Goal: Contribute content: Contribute content

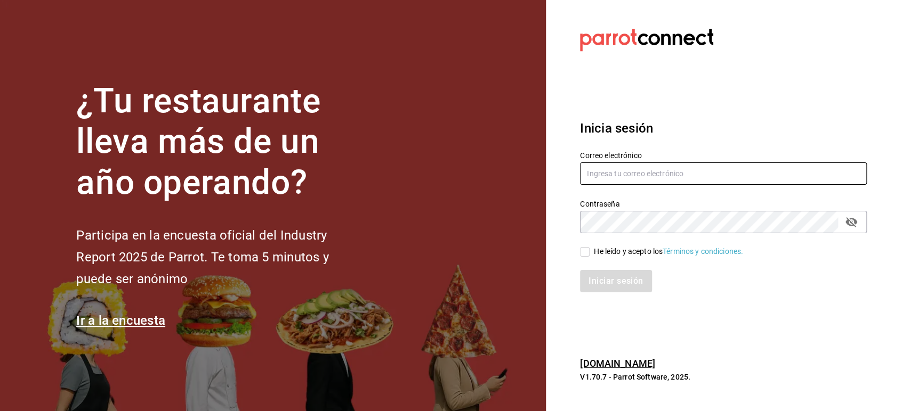
click at [635, 168] on input "text" at bounding box center [723, 174] width 287 height 22
type input "[DOMAIN_NAME][EMAIL_ADDRESS][DOMAIN_NAME]"
click at [619, 251] on div "He leído y acepto los Términos y condiciones." at bounding box center [668, 251] width 149 height 11
click at [589, 251] on input "He leído y acepto los Términos y condiciones." at bounding box center [585, 252] width 10 height 10
checkbox input "true"
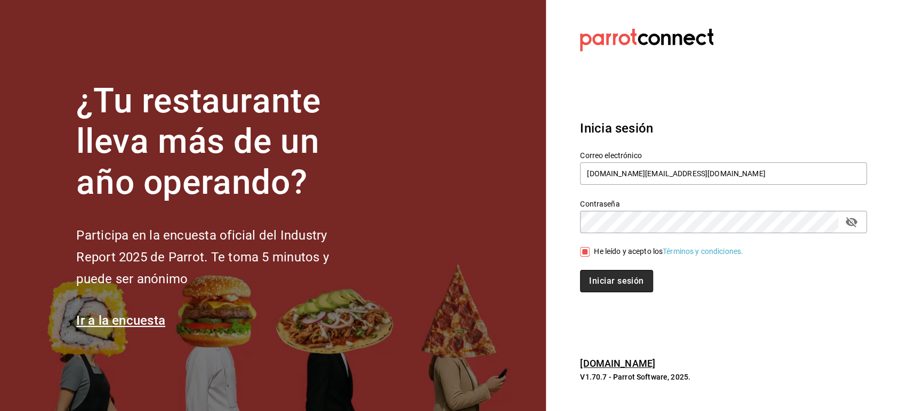
click at [614, 280] on button "Iniciar sesión" at bounding box center [616, 281] width 72 height 22
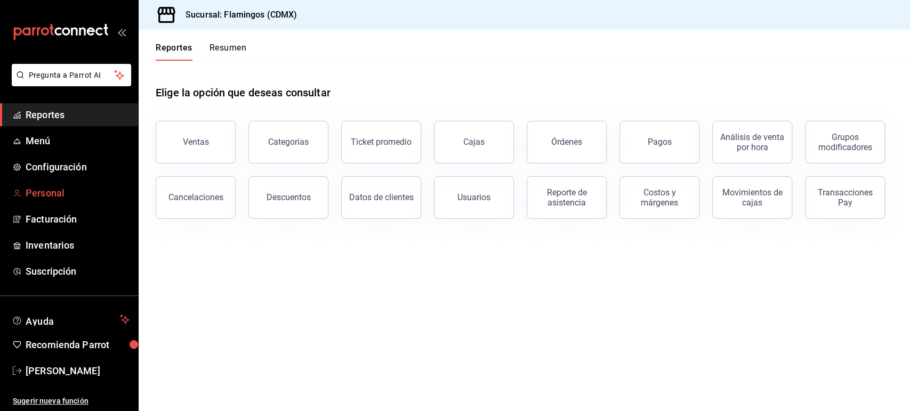
click at [38, 191] on span "Personal" at bounding box center [78, 193] width 104 height 14
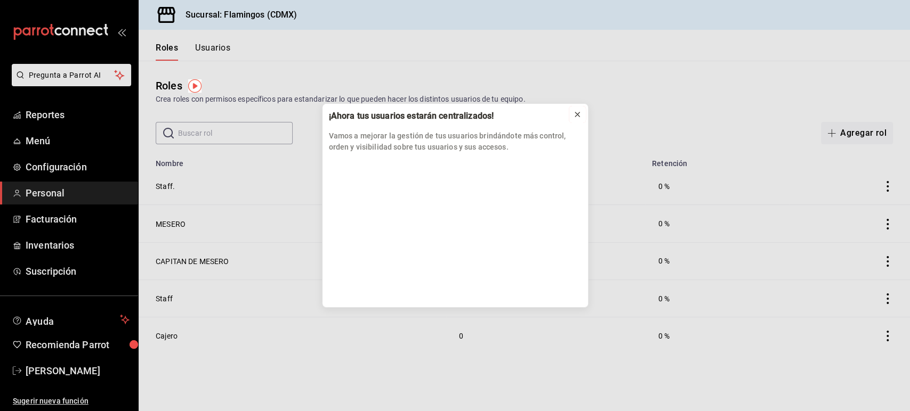
click at [582, 113] on button at bounding box center [577, 114] width 17 height 17
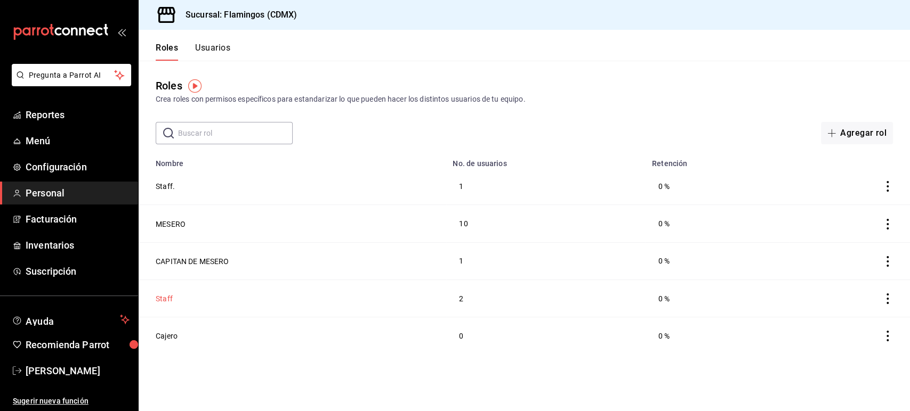
click at [167, 294] on button "Staff" at bounding box center [164, 299] width 17 height 11
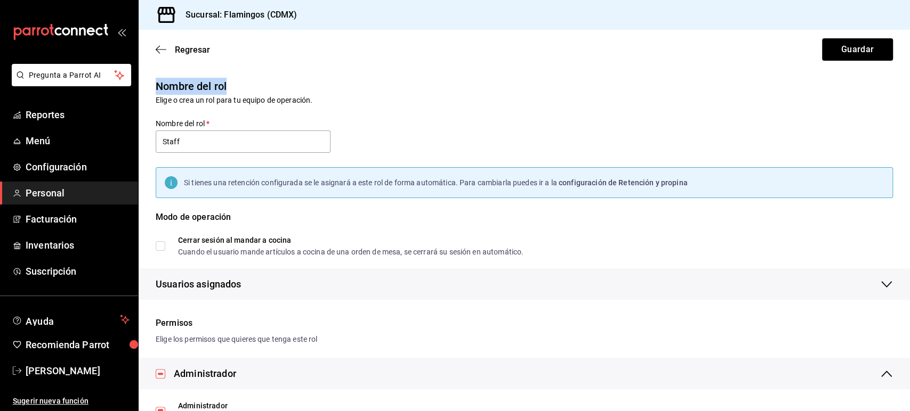
drag, startPoint x: 908, startPoint y: 81, endPoint x: 889, endPoint y: 51, distance: 35.5
click at [889, 51] on div "Regresar Guardar Nombre del rol [PERSON_NAME] un rol para tu equipo de operació…" at bounding box center [524, 221] width 771 height 382
click at [30, 198] on span "Personal" at bounding box center [78, 193] width 104 height 14
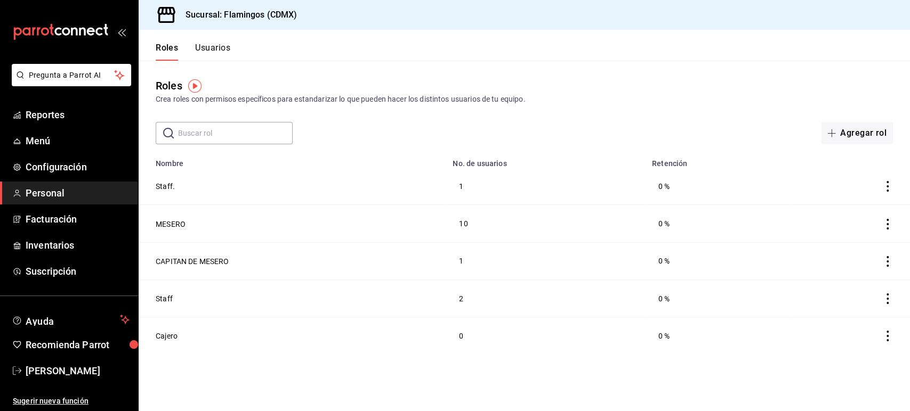
click at [218, 50] on button "Usuarios" at bounding box center [212, 52] width 35 height 18
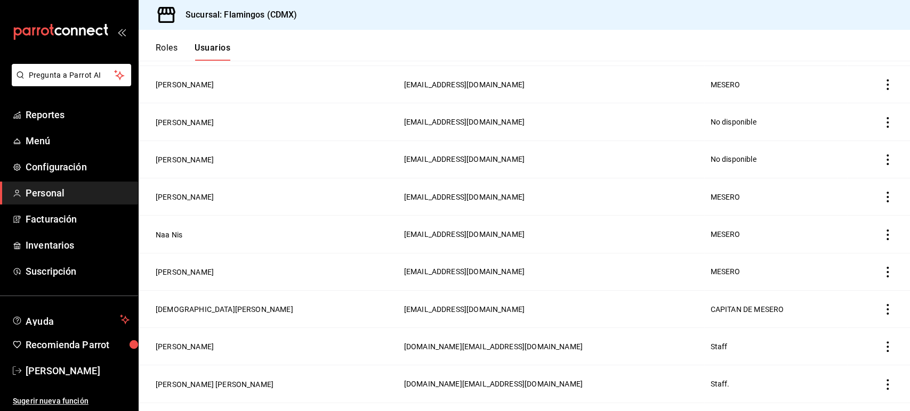
scroll to position [385, 0]
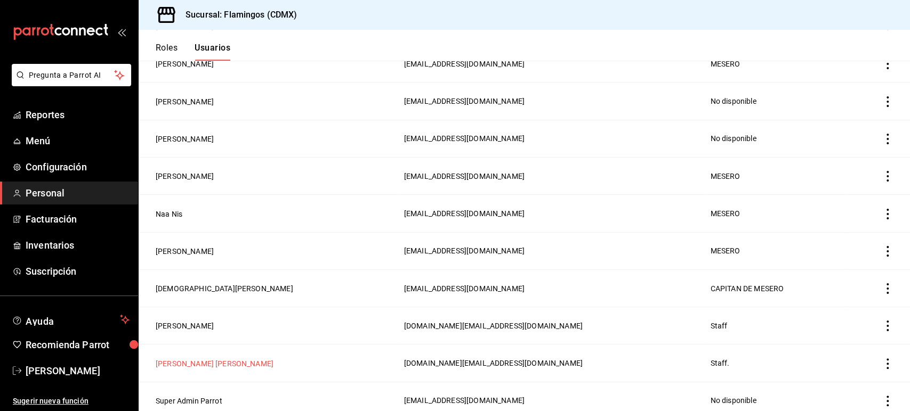
click at [187, 359] on button "[PERSON_NAME] [PERSON_NAME]" at bounding box center [215, 364] width 118 height 11
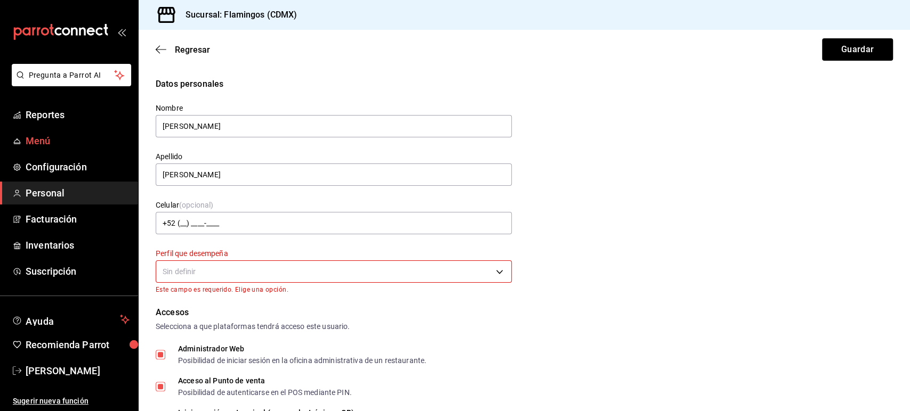
drag, startPoint x: 285, startPoint y: 133, endPoint x: 79, endPoint y: 142, distance: 205.4
click at [79, 142] on div "Pregunta a Parrot AI Reportes Menú Configuración Personal Facturación Inventari…" at bounding box center [455, 205] width 910 height 411
type input "[PERSON_NAME]"
drag, startPoint x: 168, startPoint y: 180, endPoint x: 0, endPoint y: 171, distance: 168.6
click at [0, 171] on div "Pregunta a Parrot AI Reportes Menú Configuración Personal Facturación Inventari…" at bounding box center [455, 205] width 910 height 411
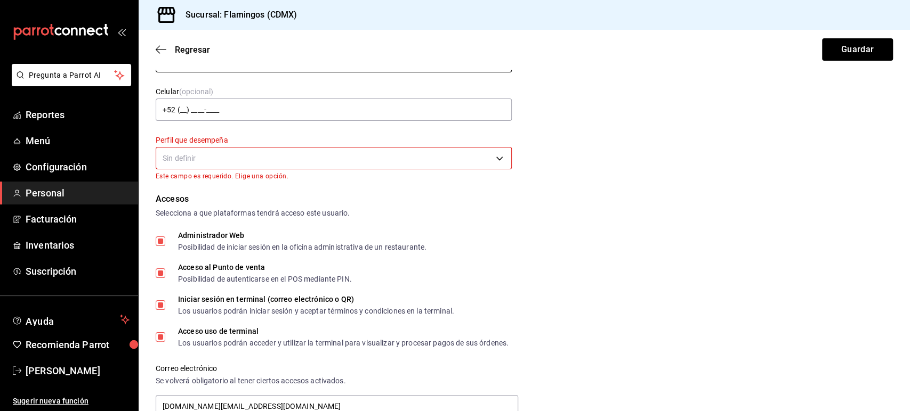
scroll to position [116, 0]
type input "[PERSON_NAME]"
click at [492, 152] on body "Pregunta a Parrot AI Reportes Menú Configuración Personal Facturación Inventari…" at bounding box center [455, 205] width 910 height 411
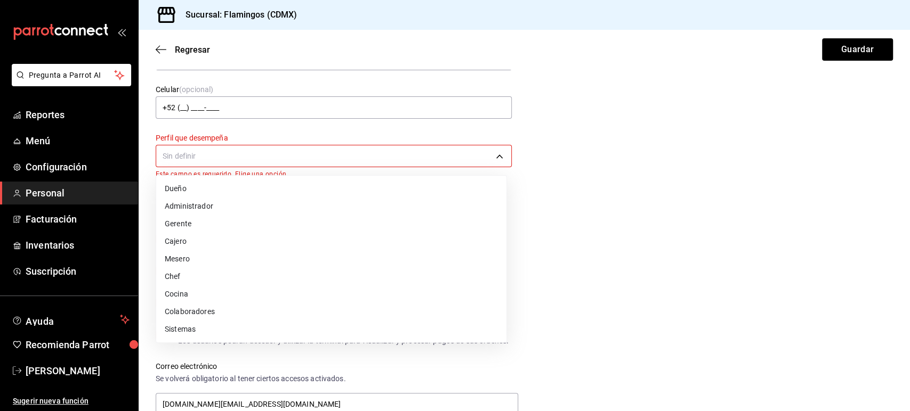
click at [384, 236] on li "Cajero" at bounding box center [331, 242] width 350 height 18
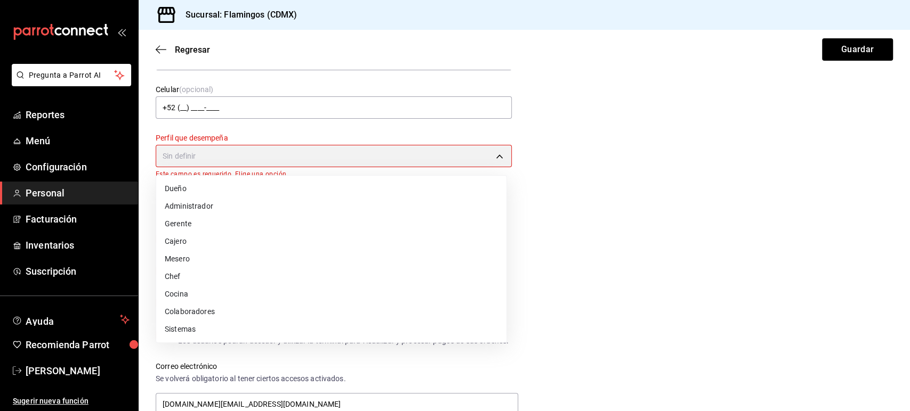
type input "CASHIER"
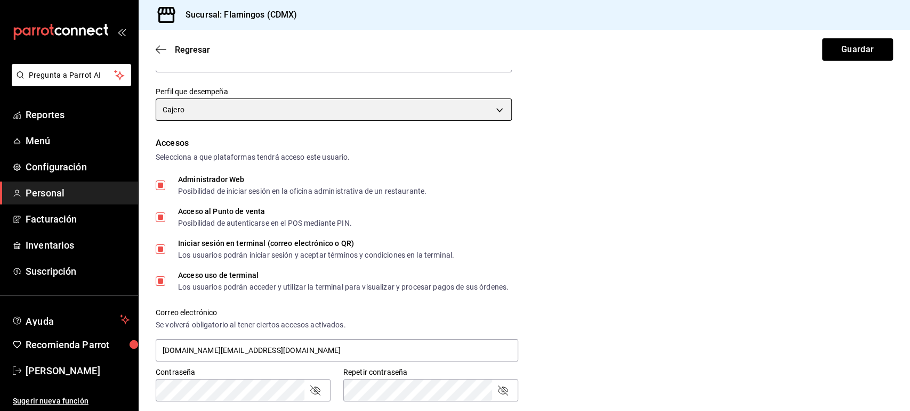
scroll to position [156, 0]
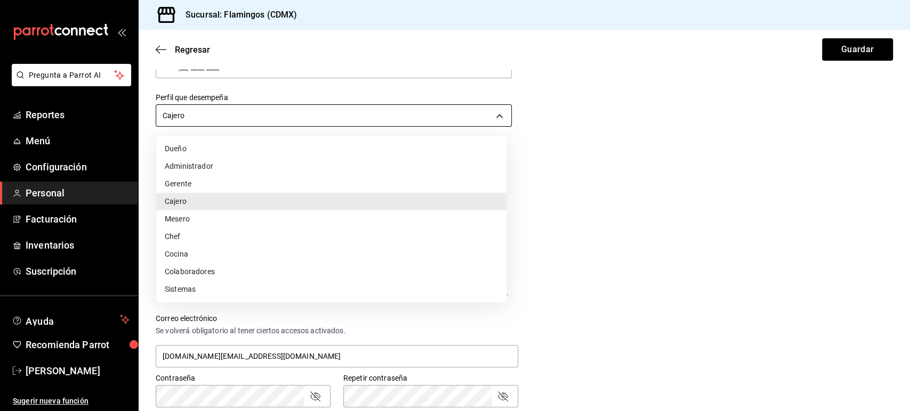
click at [485, 110] on body "Pregunta a Parrot AI Reportes Menú Configuración Personal Facturación Inventari…" at bounding box center [455, 205] width 910 height 411
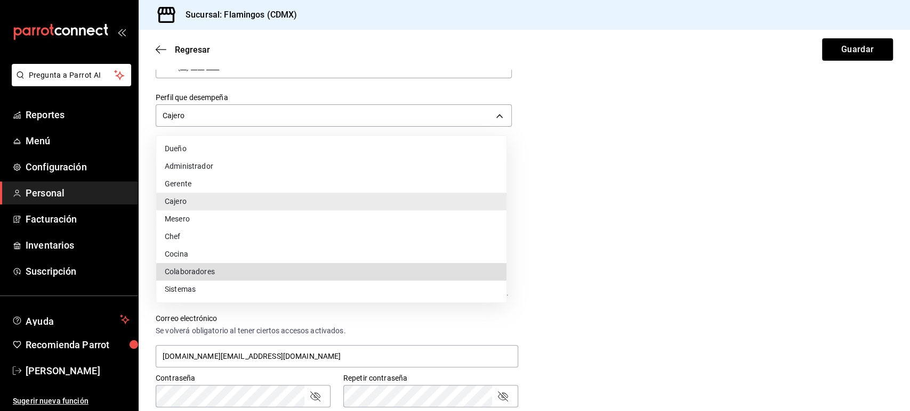
click at [482, 195] on li "Cajero" at bounding box center [331, 202] width 350 height 18
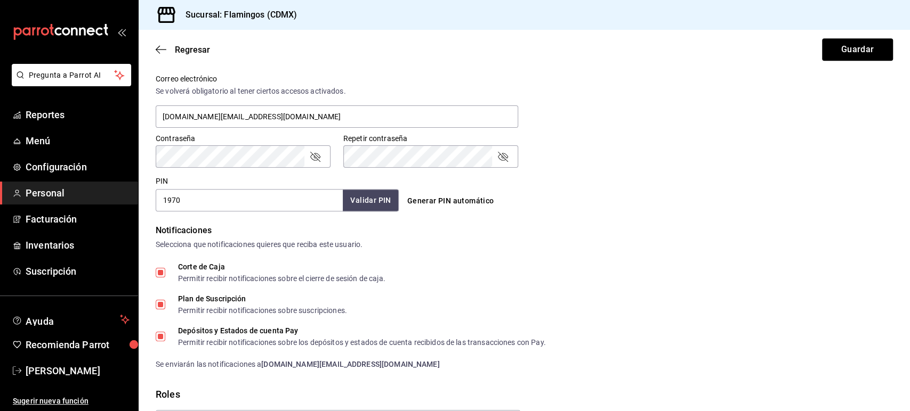
scroll to position [397, 0]
click at [224, 203] on input "1970" at bounding box center [249, 199] width 187 height 22
type input "1"
type input "1493"
click at [367, 208] on button "Validar PIN" at bounding box center [370, 199] width 56 height 23
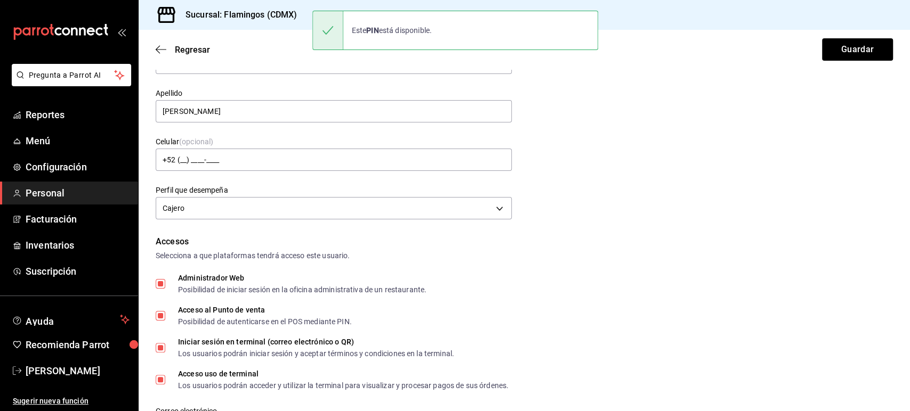
click at [908, 194] on div "Regresar Guardar Datos personales Nombre [PERSON_NAME] [PERSON_NAME] Celular (o…" at bounding box center [524, 221] width 771 height 382
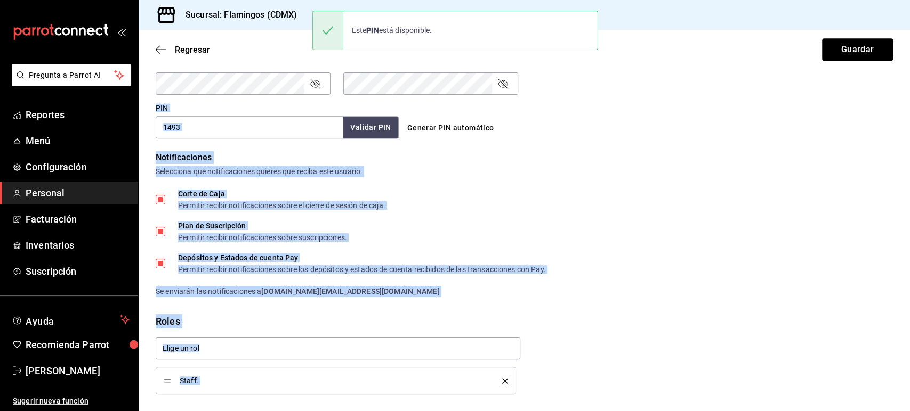
drag, startPoint x: 908, startPoint y: 194, endPoint x: 880, endPoint y: 372, distance: 179.7
click at [880, 372] on div "Regresar Guardar Datos personales Nombre [PERSON_NAME] [PERSON_NAME] Celular (o…" at bounding box center [524, 221] width 771 height 382
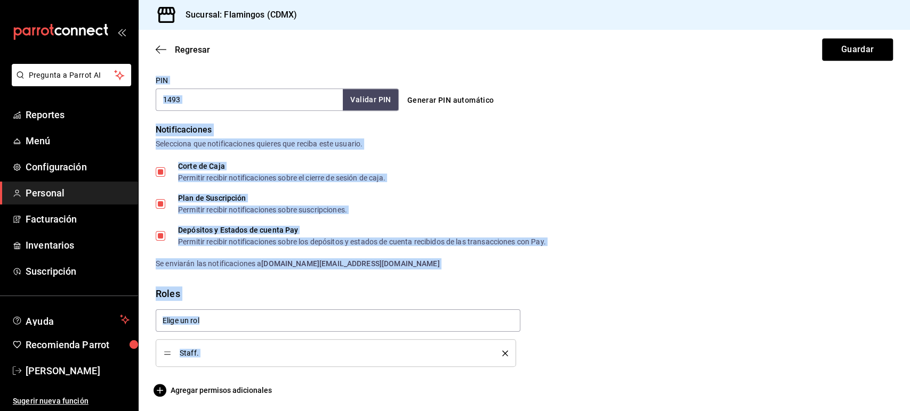
scroll to position [499, 0]
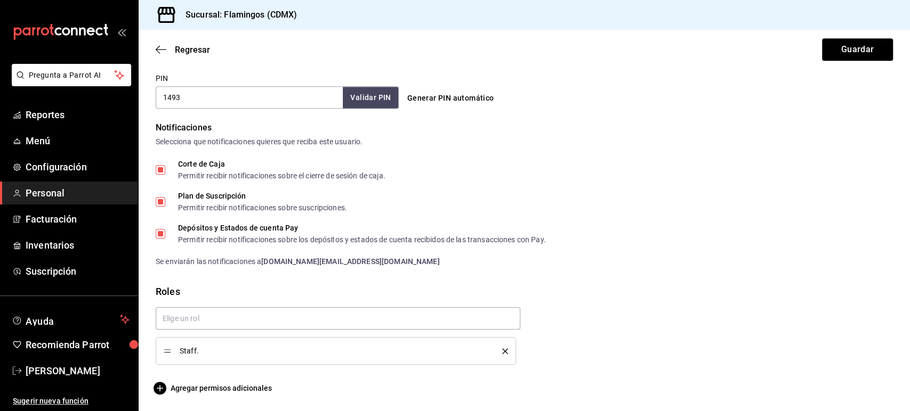
click at [876, 338] on div "Staff." at bounding box center [519, 332] width 745 height 66
click at [859, 56] on button "Guardar" at bounding box center [857, 49] width 71 height 22
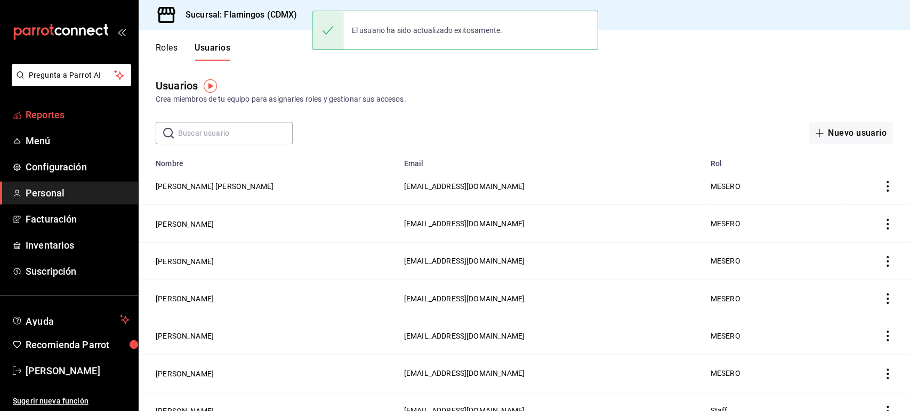
click at [29, 120] on span "Reportes" at bounding box center [78, 115] width 104 height 14
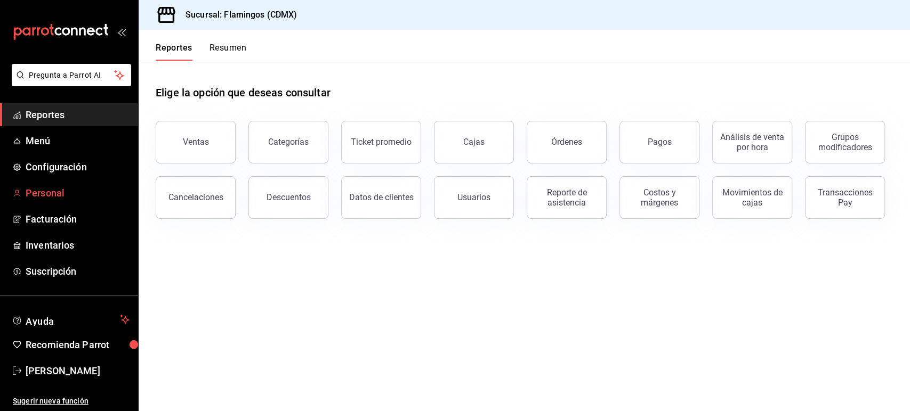
click at [67, 204] on link "Personal" at bounding box center [69, 193] width 138 height 23
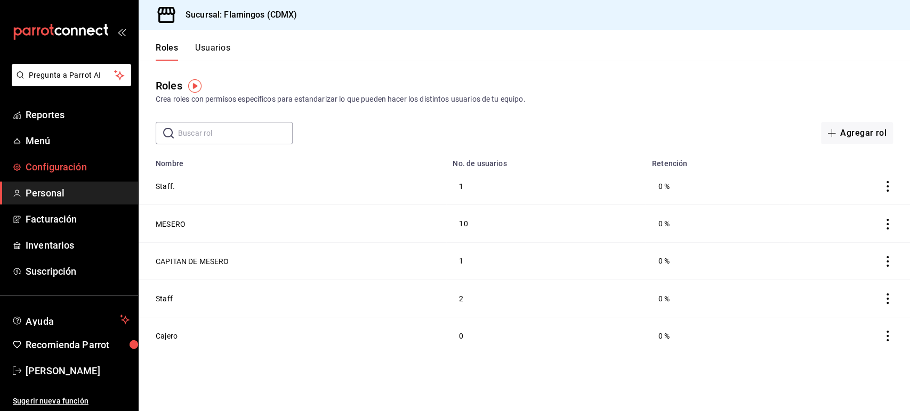
click at [48, 161] on span "Configuración" at bounding box center [78, 167] width 104 height 14
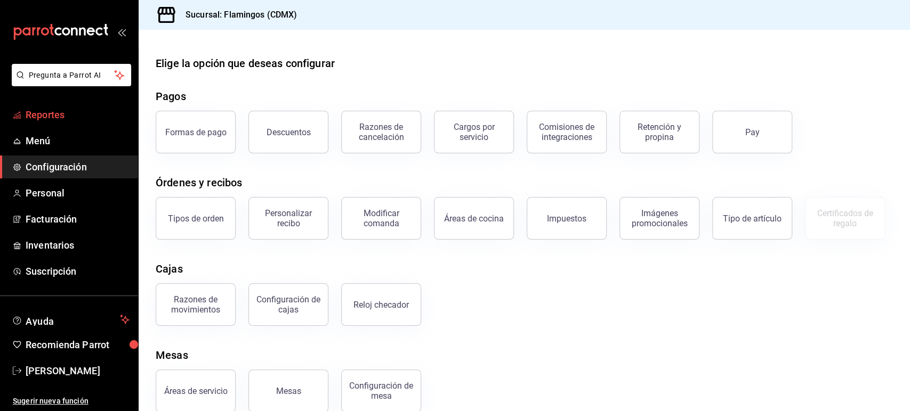
click at [37, 121] on span "Reportes" at bounding box center [78, 115] width 104 height 14
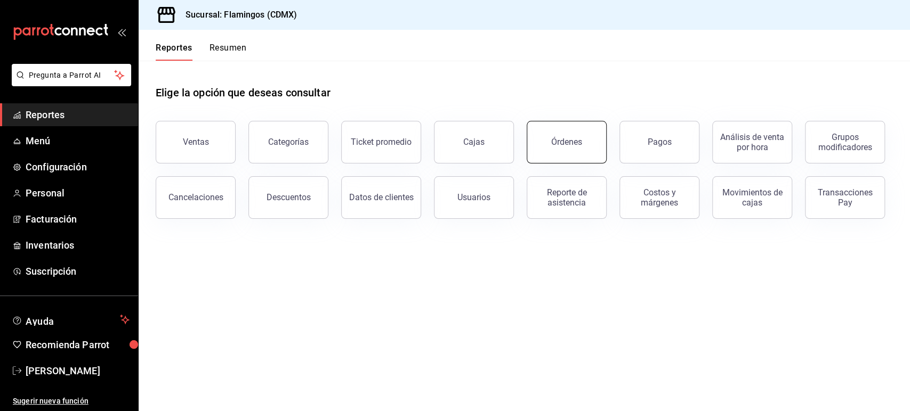
click at [582, 143] on button "Órdenes" at bounding box center [566, 142] width 80 height 43
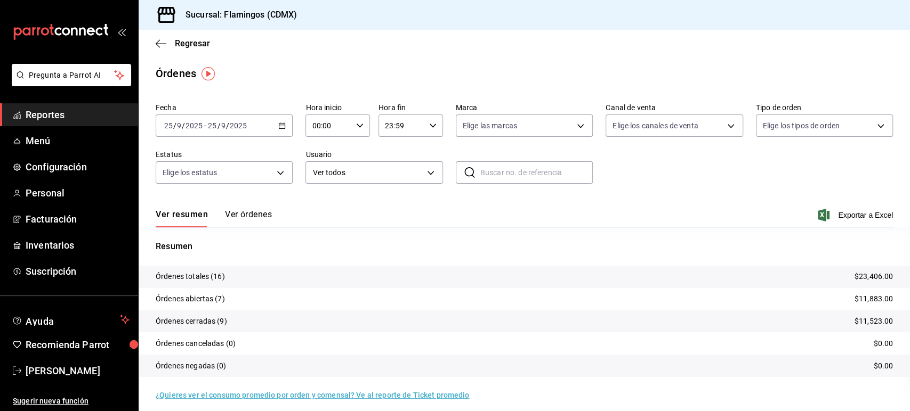
click at [225, 202] on div "Ver resumen Ver órdenes Exportar a Excel" at bounding box center [524, 212] width 737 height 31
click at [239, 213] on button "Ver órdenes" at bounding box center [248, 218] width 47 height 18
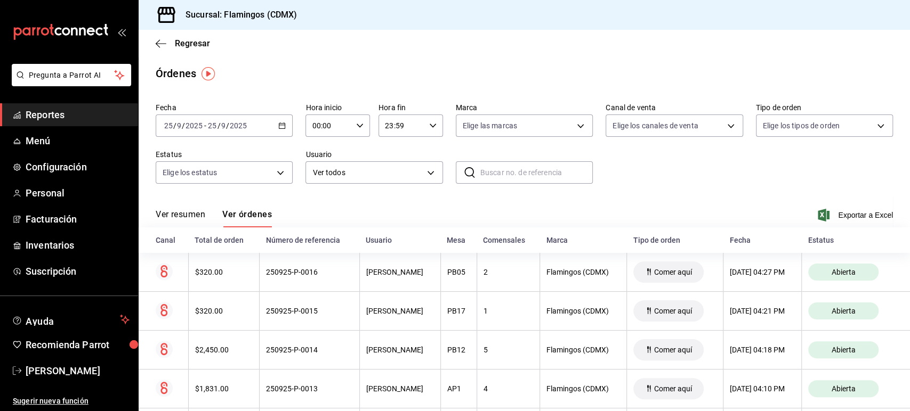
drag, startPoint x: 908, startPoint y: 106, endPoint x: 908, endPoint y: 121, distance: 15.5
click at [908, 121] on div "Regresar Órdenes Fecha [DATE] [DATE] - [DATE] [DATE] Hora inicio 00:00 Hora ini…" at bounding box center [524, 221] width 771 height 382
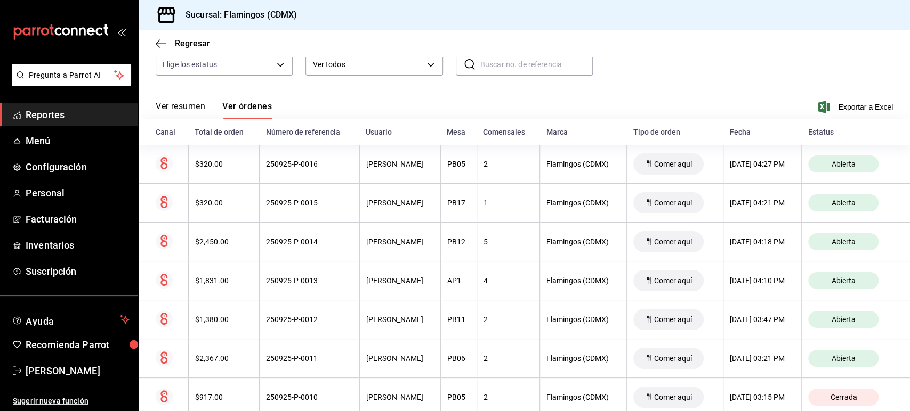
scroll to position [112, 0]
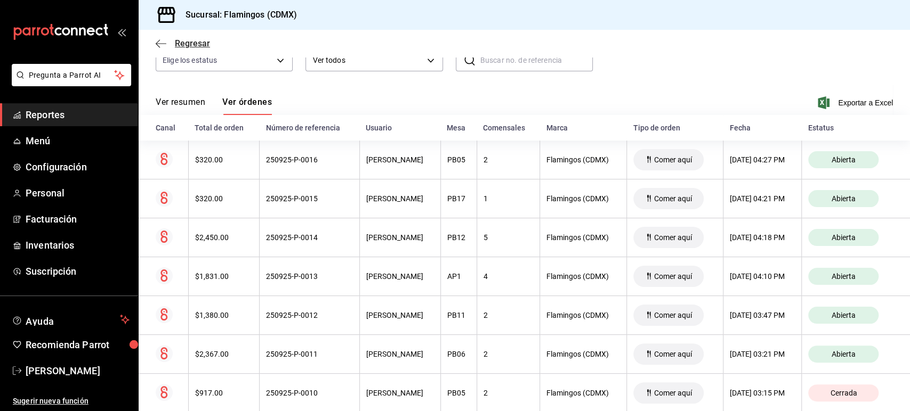
click at [164, 44] on icon "button" at bounding box center [161, 44] width 11 height 10
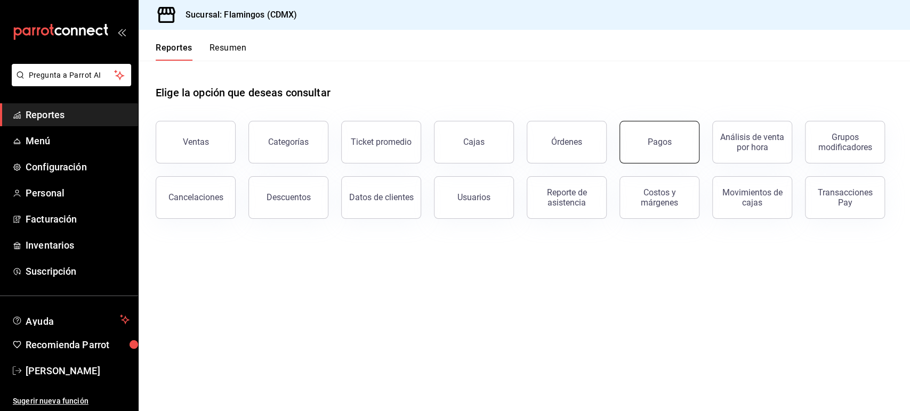
click at [683, 134] on button "Pagos" at bounding box center [659, 142] width 80 height 43
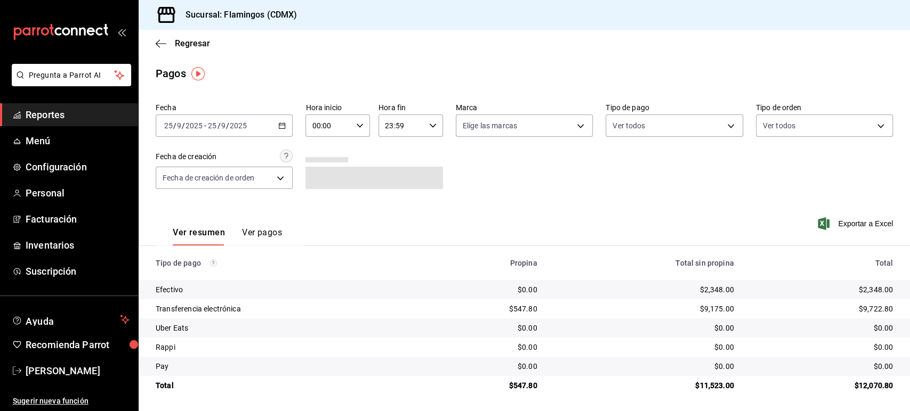
click at [249, 232] on button "Ver pagos" at bounding box center [262, 237] width 40 height 18
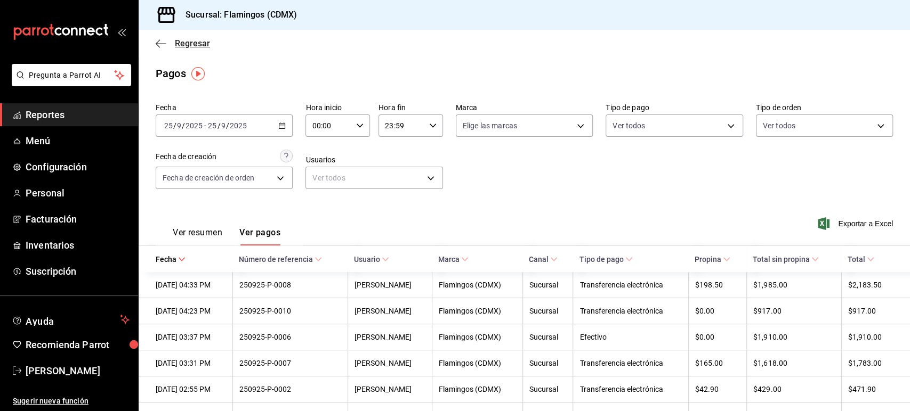
click at [171, 41] on span "Regresar" at bounding box center [183, 43] width 54 height 10
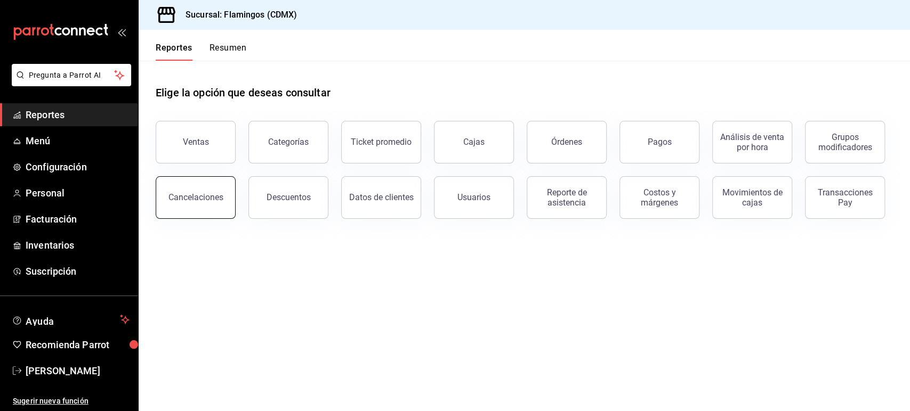
click at [213, 192] on div "Cancelaciones" at bounding box center [195, 197] width 55 height 10
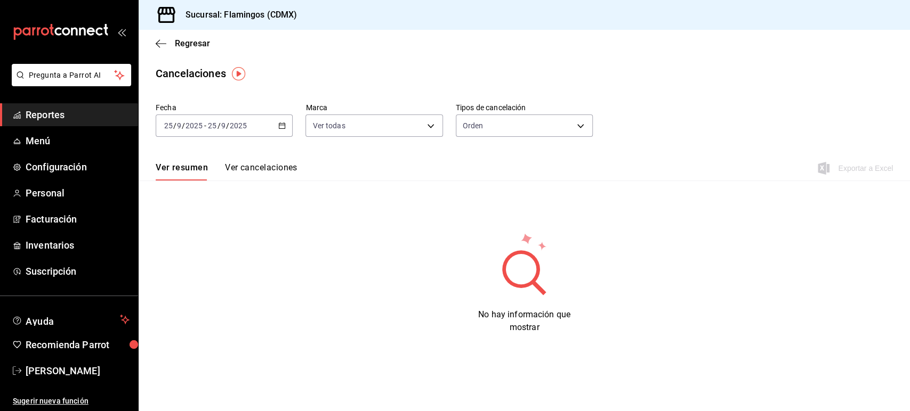
click at [230, 143] on div "Fecha [DATE] [DATE] - [DATE] [DATE] Marca Ver todas [object Object] Tipos de ca…" at bounding box center [524, 124] width 737 height 51
click at [222, 129] on input "9" at bounding box center [223, 125] width 5 height 9
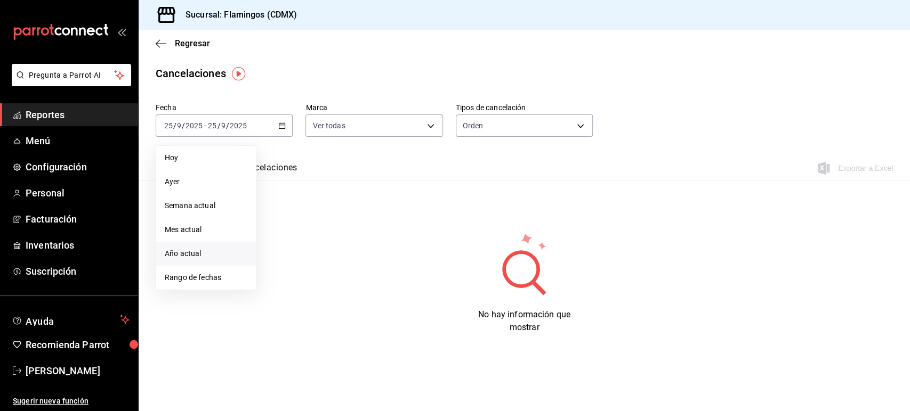
click at [213, 256] on span "Año actual" at bounding box center [206, 253] width 83 height 11
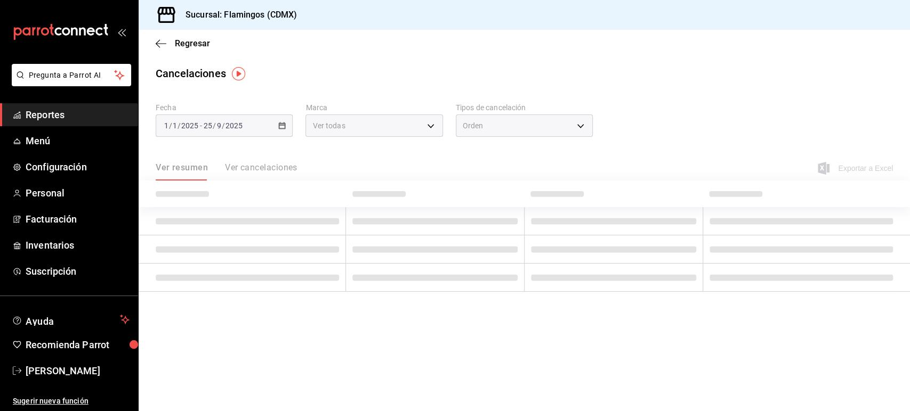
drag, startPoint x: 213, startPoint y: 256, endPoint x: 718, endPoint y: 116, distance: 524.3
click at [718, 116] on div "Fecha [DATE] [DATE] - [DATE] [DATE] Marca Ver todas [object Object] Tipos de ca…" at bounding box center [524, 195] width 771 height 193
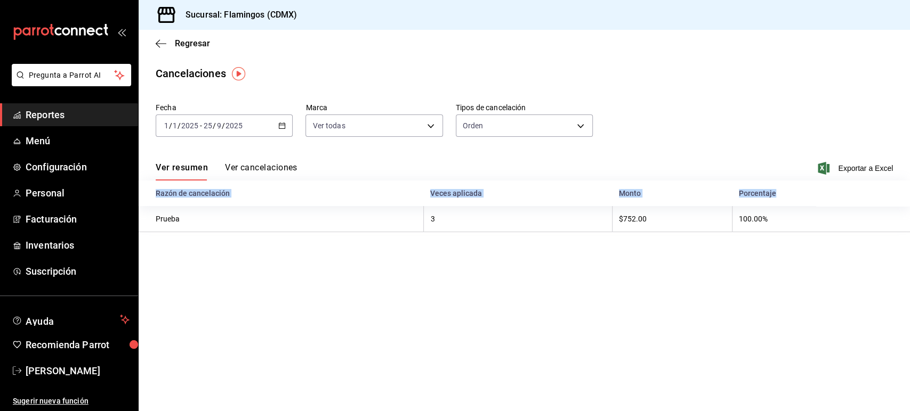
click at [760, 163] on div "Ver resumen Ver cancelaciones Exportar a Excel" at bounding box center [524, 165] width 771 height 31
click at [245, 164] on button "Ver cancelaciones" at bounding box center [261, 172] width 72 height 18
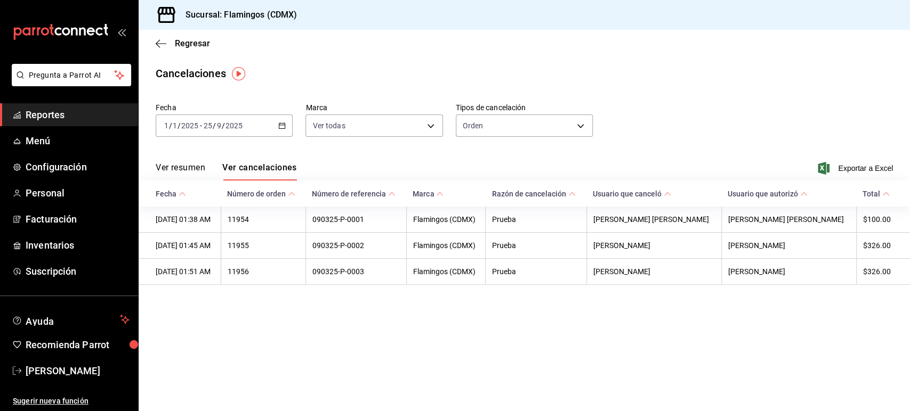
click at [30, 108] on span "Reportes" at bounding box center [78, 115] width 104 height 14
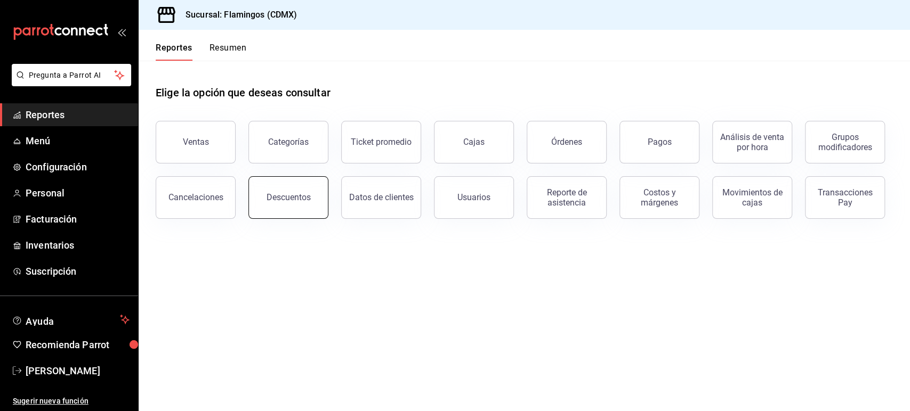
click at [294, 185] on button "Descuentos" at bounding box center [288, 197] width 80 height 43
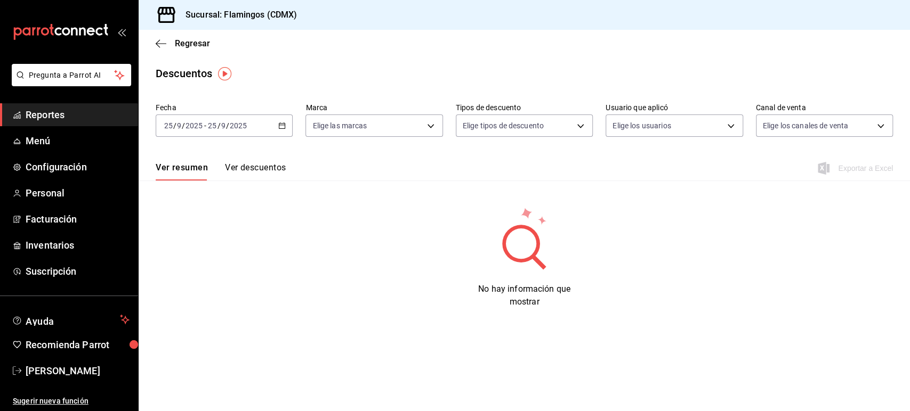
click at [262, 169] on button "Ver descuentos" at bounding box center [255, 172] width 61 height 18
click at [247, 113] on div "Fecha [DATE] [DATE] - [DATE] [DATE]" at bounding box center [224, 120] width 137 height 34
click at [255, 123] on div "[DATE] [DATE] - [DATE] [DATE]" at bounding box center [224, 126] width 137 height 22
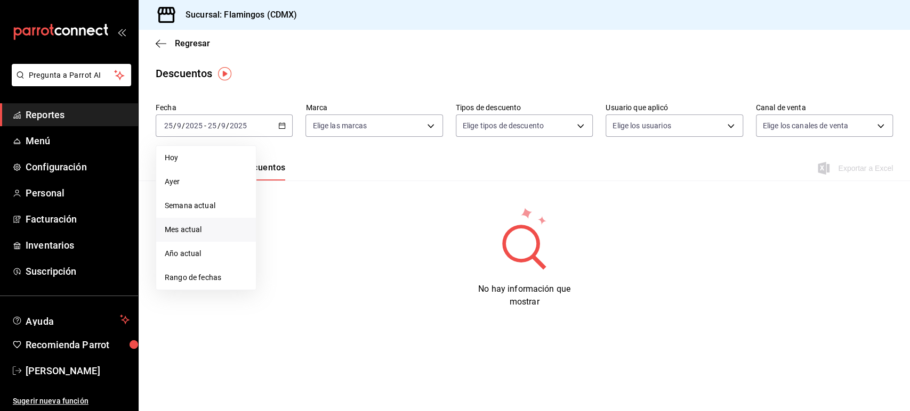
click at [205, 221] on li "Mes actual" at bounding box center [206, 230] width 100 height 24
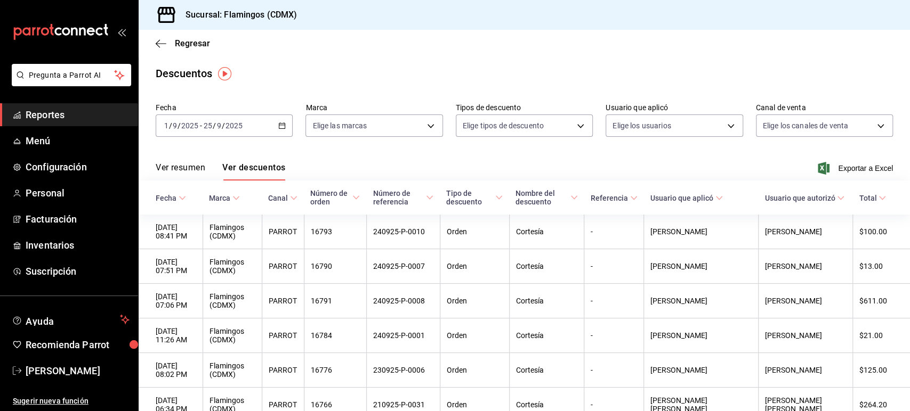
click at [116, 120] on span "Reportes" at bounding box center [78, 115] width 104 height 14
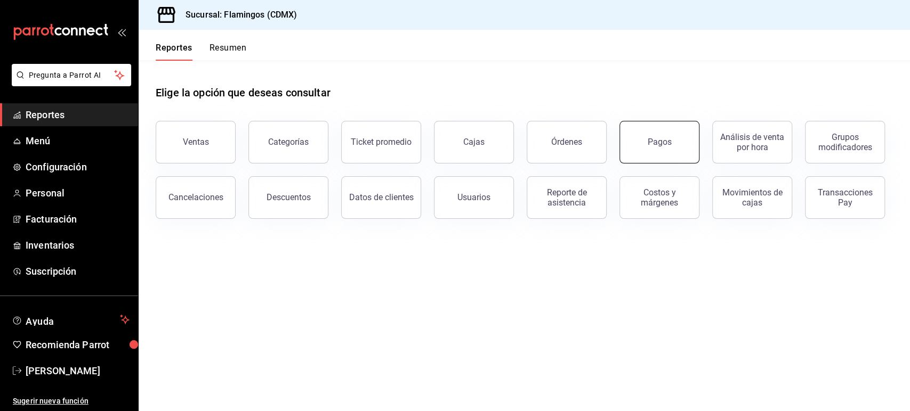
drag, startPoint x: 600, startPoint y: 107, endPoint x: 648, endPoint y: 123, distance: 49.9
click at [648, 123] on div "Elige la opción que deseas consultar Ventas Categorías Ticket promedio Cajas Ór…" at bounding box center [524, 140] width 737 height 158
click at [648, 123] on button "Pagos" at bounding box center [659, 142] width 80 height 43
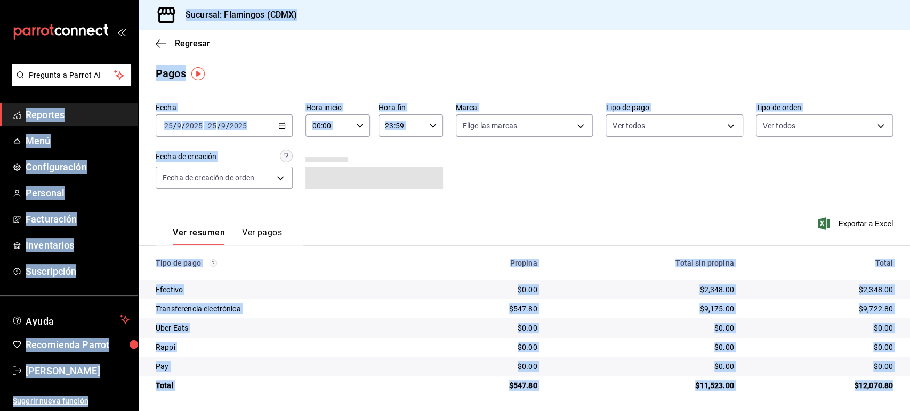
click at [459, 157] on div "Fecha [DATE] [DATE] - [DATE] [DATE] Hora inicio 00:00 Hora inicio Hora fin 23:5…" at bounding box center [524, 150] width 737 height 103
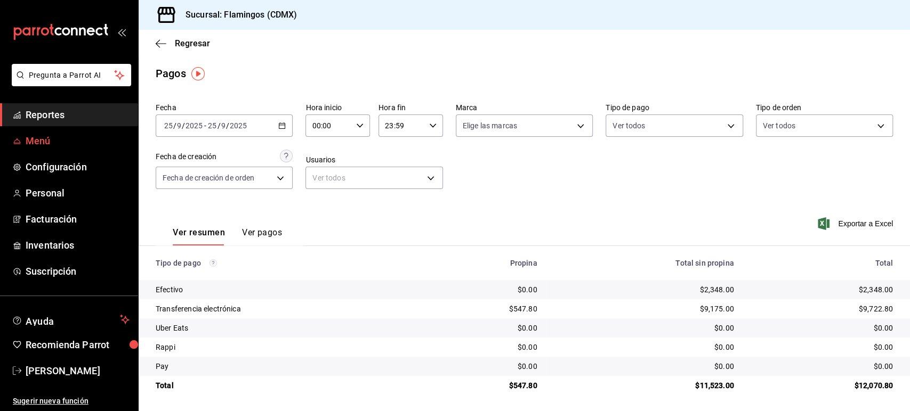
click at [29, 142] on span "Menú" at bounding box center [78, 141] width 104 height 14
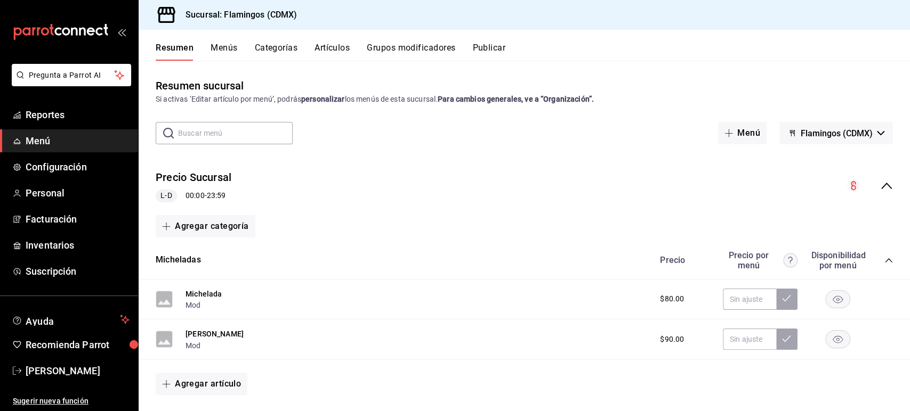
click at [225, 48] on button "Menús" at bounding box center [223, 52] width 27 height 18
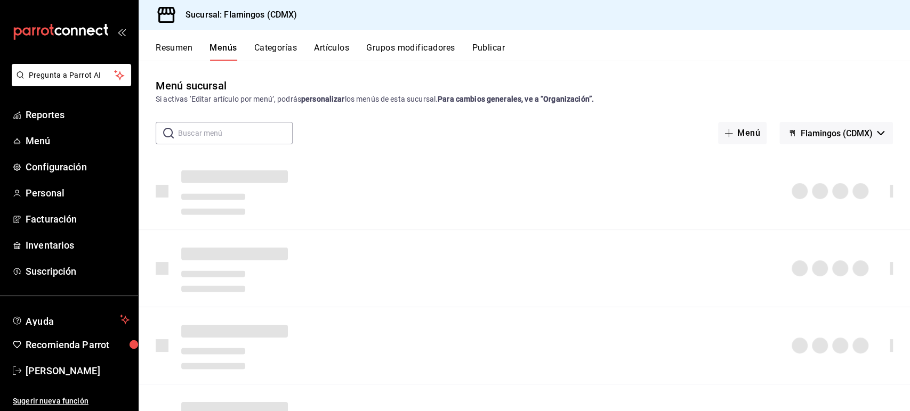
click at [316, 46] on button "Artículos" at bounding box center [331, 52] width 35 height 18
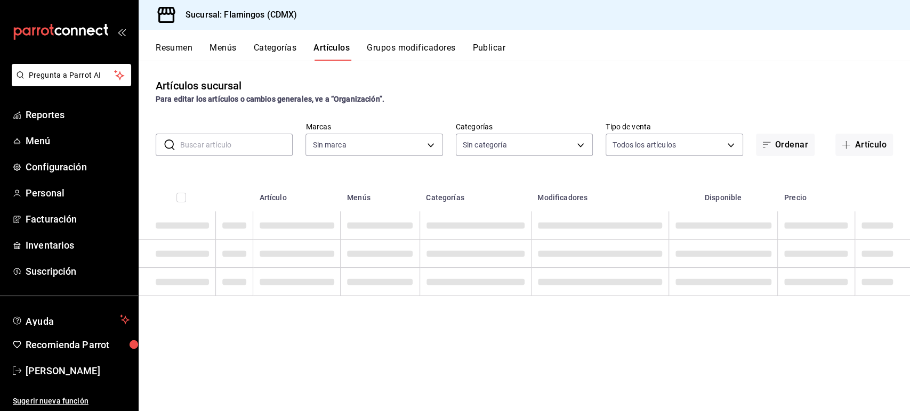
type input "51952372-ee4d-4c91-b3ce-b543746027a6"
type input "cb965f30-081d-4eb3-977e-f8136708cae6,f30b2214-7966-480d-ac42-18331252359b,0e144…"
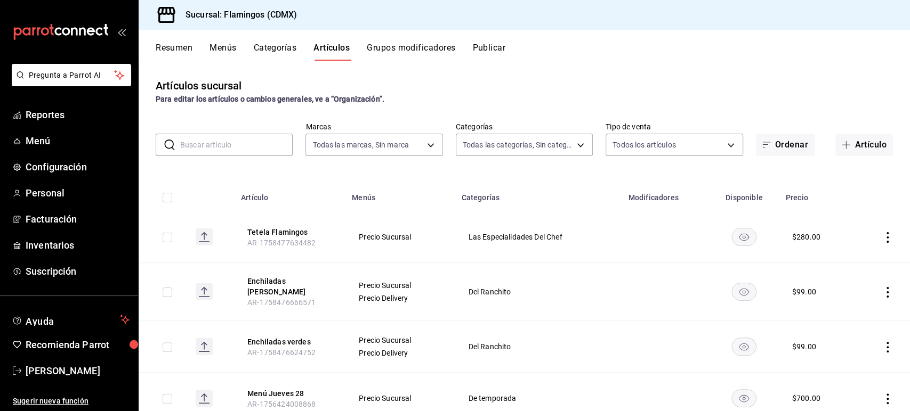
click at [867, 131] on div "​ ​ Marcas Todas las marcas, Sin marca 51952372-ee4d-4c91-b3ce-b543746027a6 Cat…" at bounding box center [524, 139] width 771 height 34
click at [861, 151] on button "Artículo" at bounding box center [864, 145] width 58 height 22
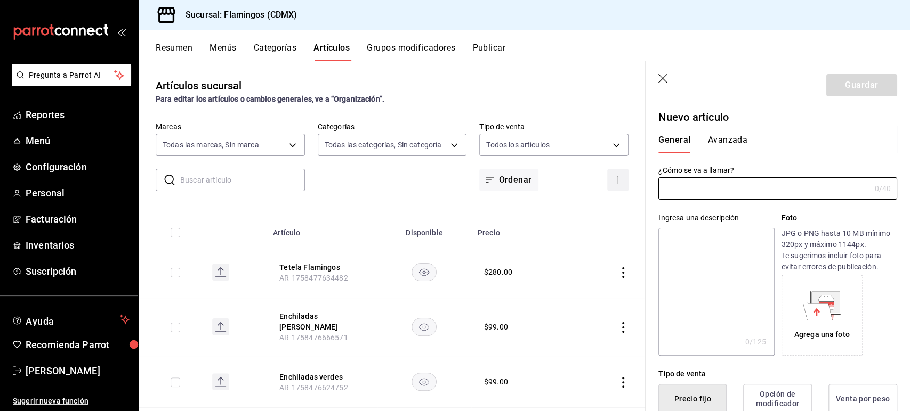
click at [615, 184] on button "button" at bounding box center [617, 180] width 21 height 22
click at [614, 180] on icon "button" at bounding box center [618, 180] width 8 height 1
click at [713, 197] on input "text" at bounding box center [764, 188] width 212 height 21
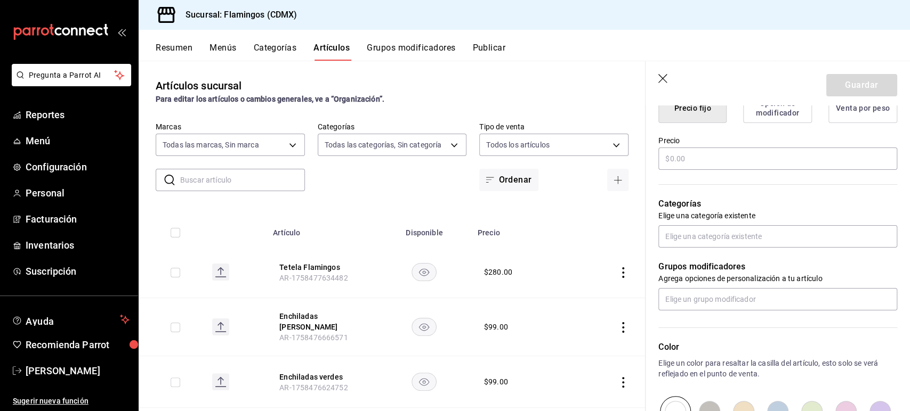
scroll to position [294, 0]
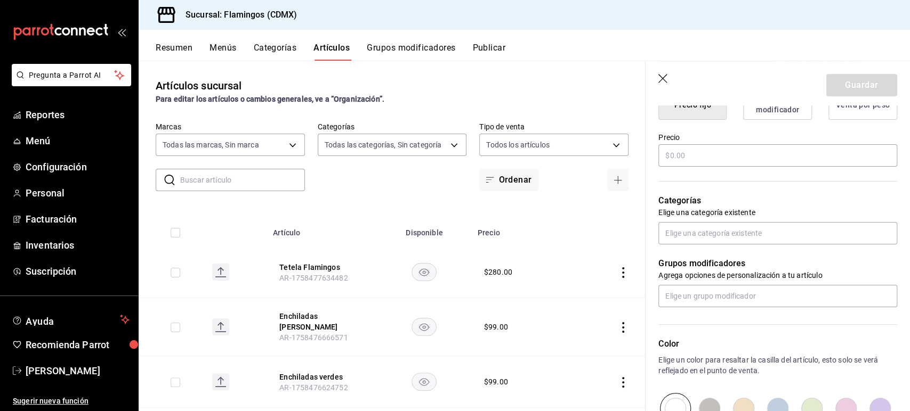
type input "Herradura reposado"
click at [711, 167] on div "Precio" at bounding box center [777, 151] width 239 height 36
click at [683, 158] on input "text" at bounding box center [777, 155] width 239 height 22
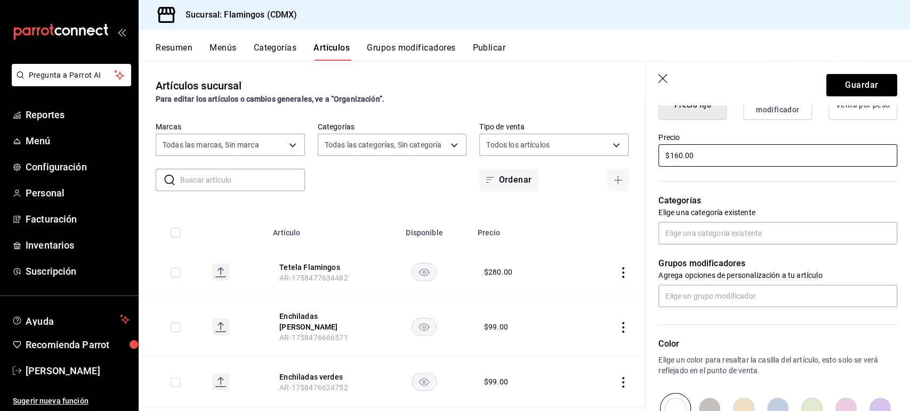
type input "$160.00"
click at [754, 108] on button "Opción de modificador" at bounding box center [777, 105] width 69 height 30
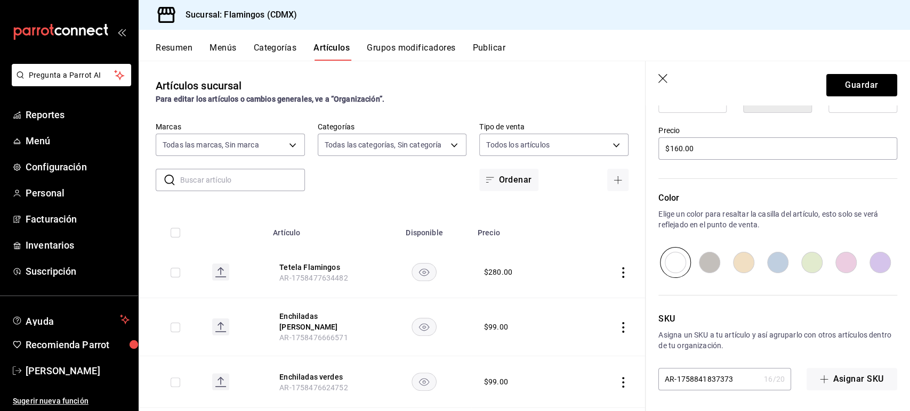
scroll to position [214, 0]
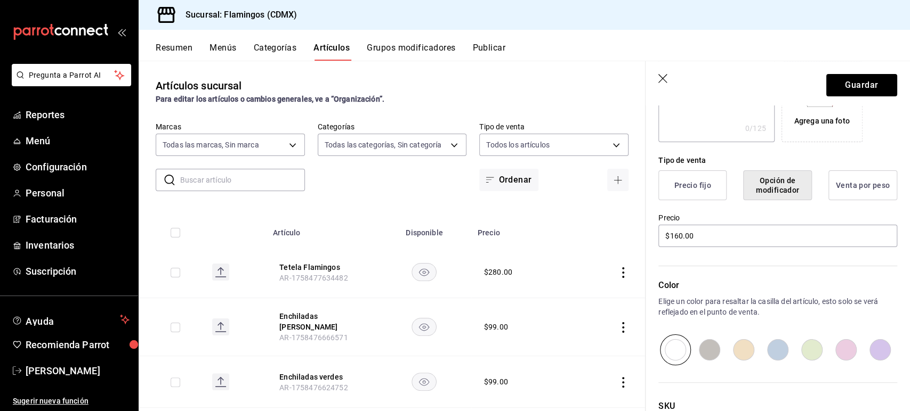
click at [677, 178] on button "Precio fijo" at bounding box center [692, 186] width 68 height 30
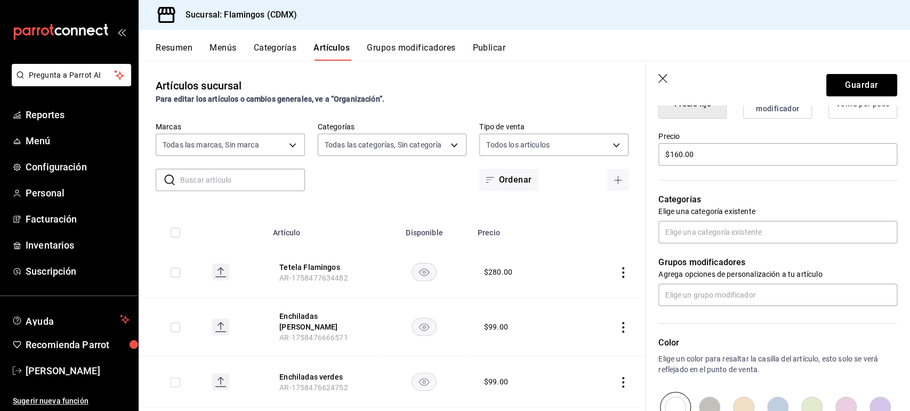
scroll to position [296, 0]
click at [776, 233] on input "text" at bounding box center [777, 231] width 239 height 22
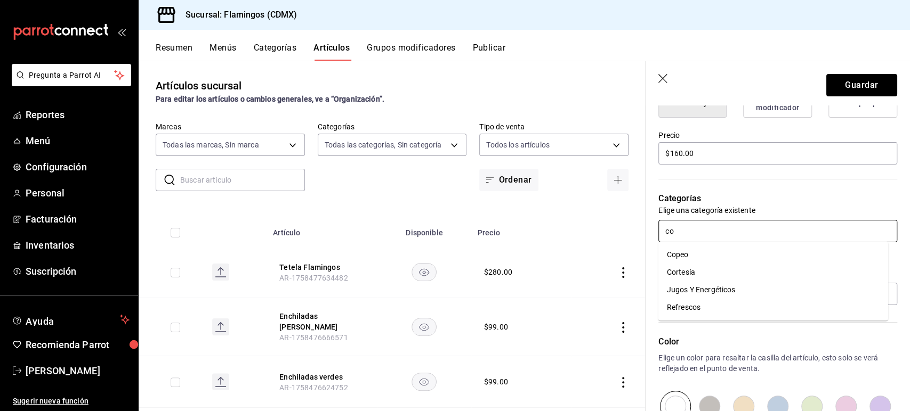
type input "cop"
click at [765, 255] on li "Copeo" at bounding box center [773, 255] width 230 height 18
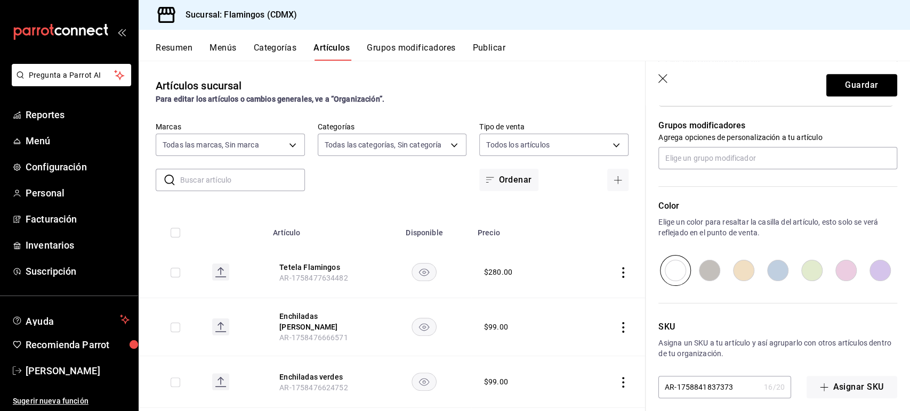
scroll to position [475, 0]
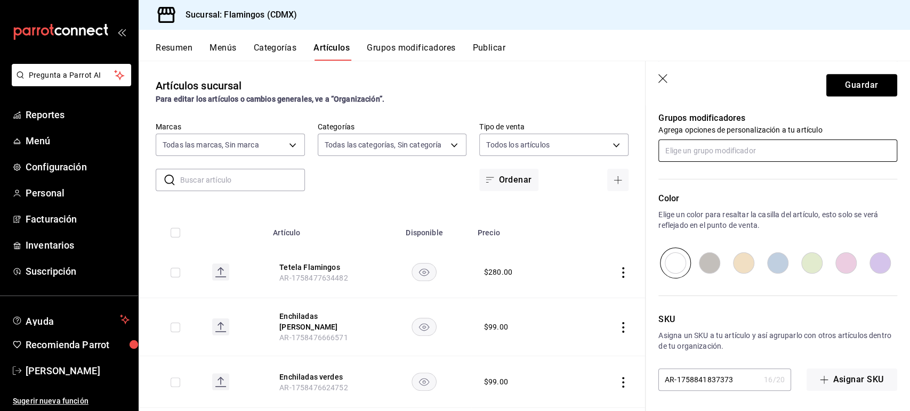
click at [703, 159] on input "text" at bounding box center [777, 151] width 239 height 22
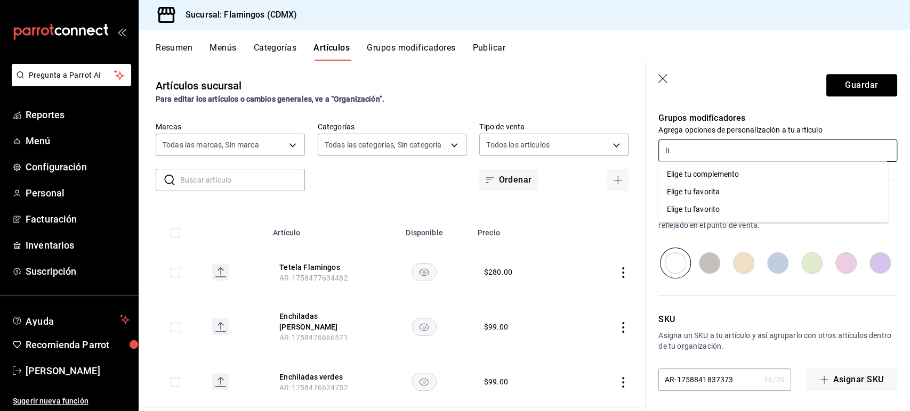
type input "l"
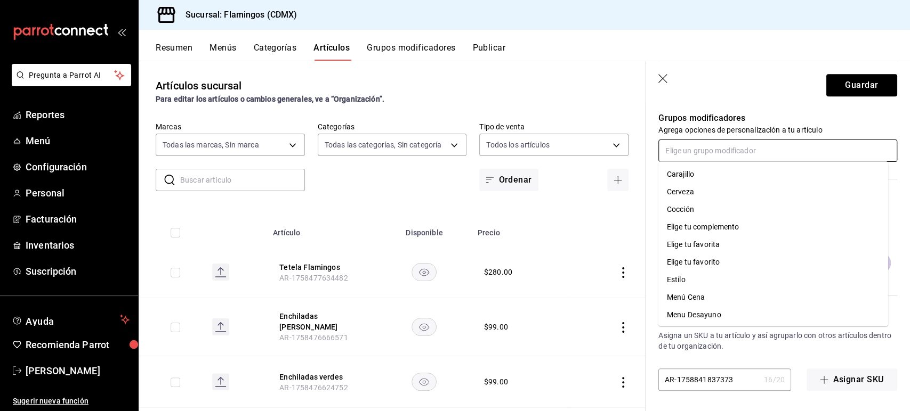
click at [703, 159] on input "text" at bounding box center [777, 151] width 239 height 22
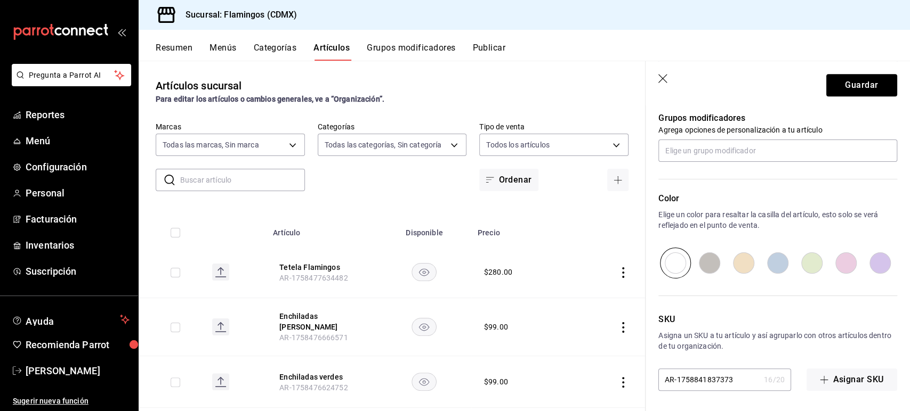
click at [874, 115] on p "Grupos modificadores" at bounding box center [777, 118] width 239 height 13
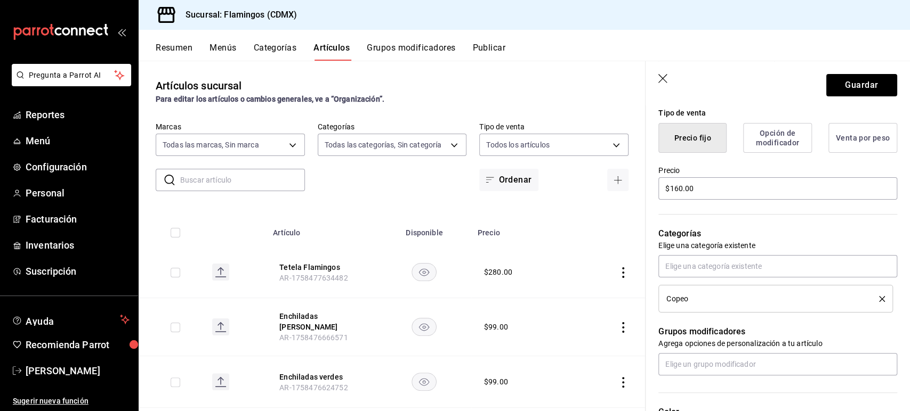
click at [780, 93] on header "Guardar" at bounding box center [777, 83] width 264 height 44
click at [826, 80] on button "Guardar" at bounding box center [861, 85] width 71 height 22
